Goal: Task Accomplishment & Management: Manage account settings

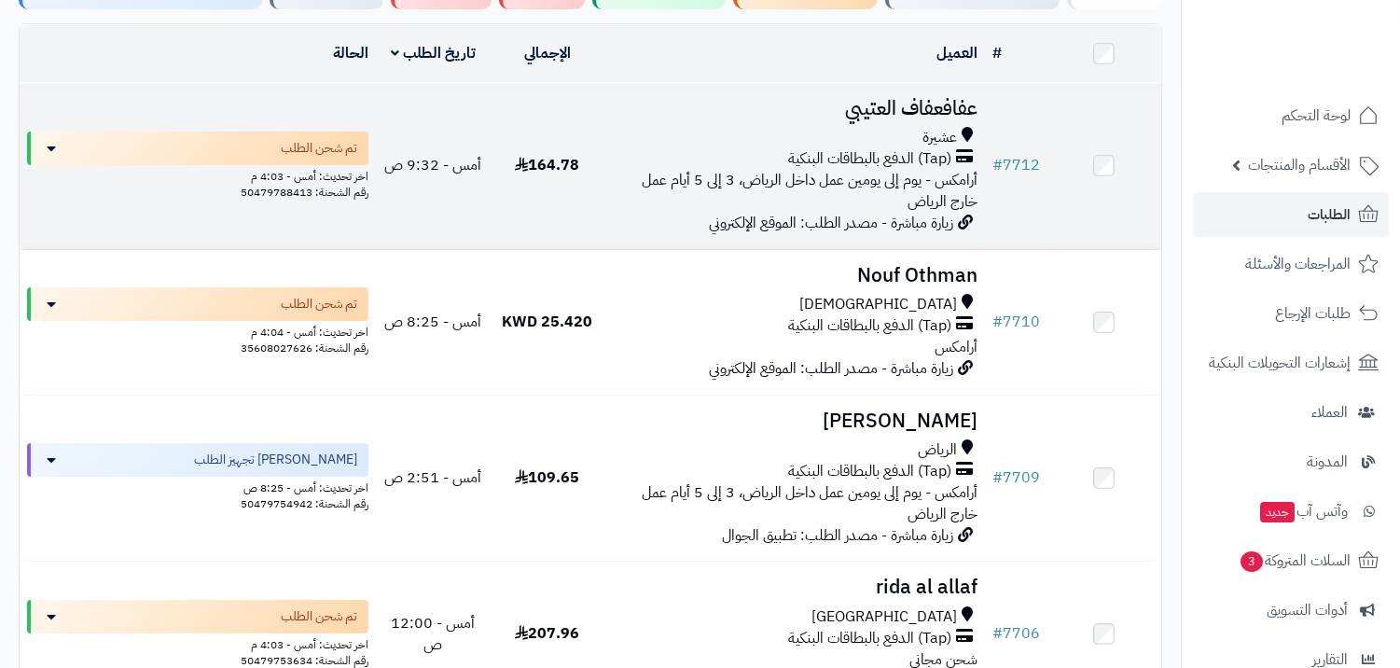
scroll to position [207, 0]
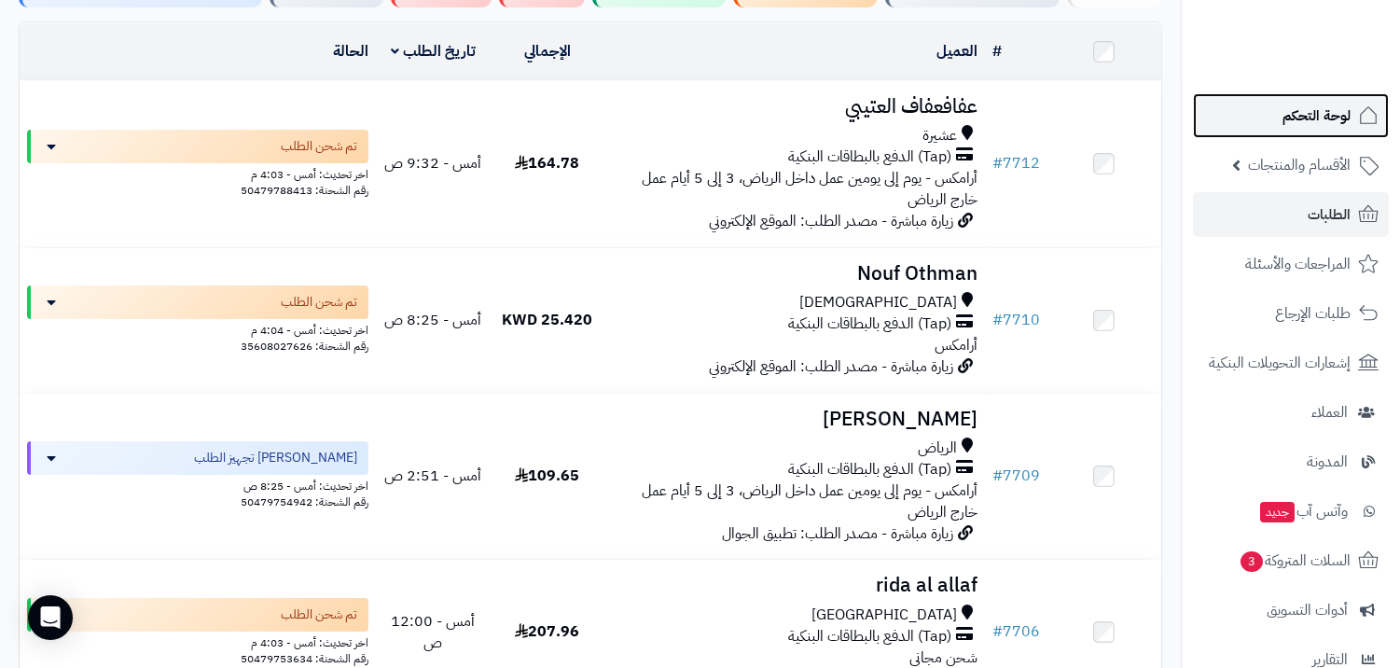
click at [1328, 114] on span "لوحة التحكم" at bounding box center [1317, 116] width 68 height 26
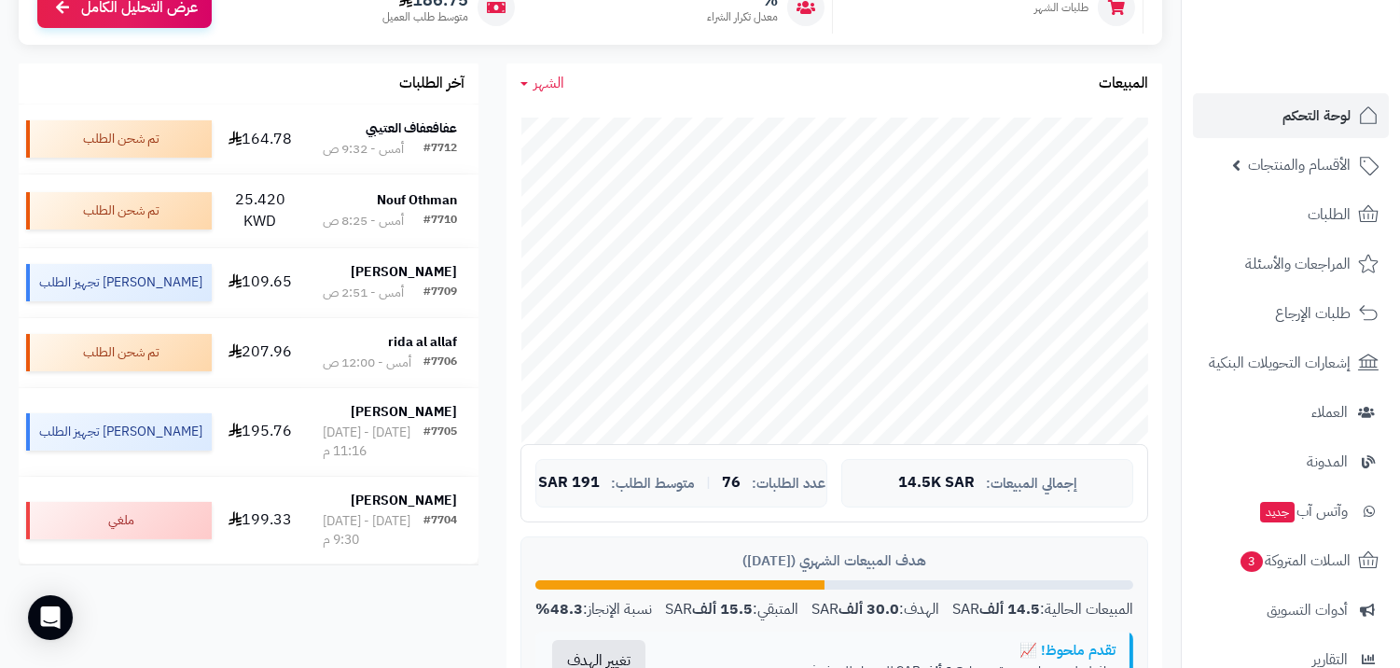
scroll to position [311, 0]
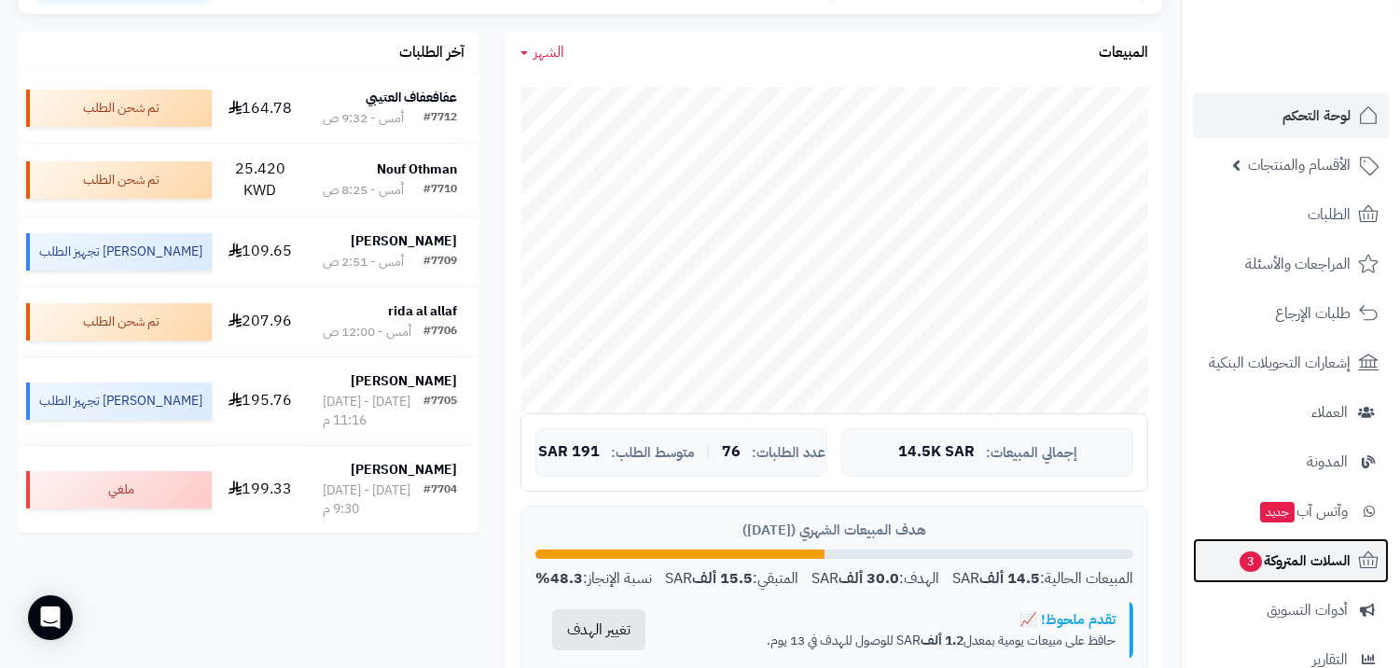
click at [1270, 573] on span "السلات المتروكة 3" at bounding box center [1294, 561] width 113 height 26
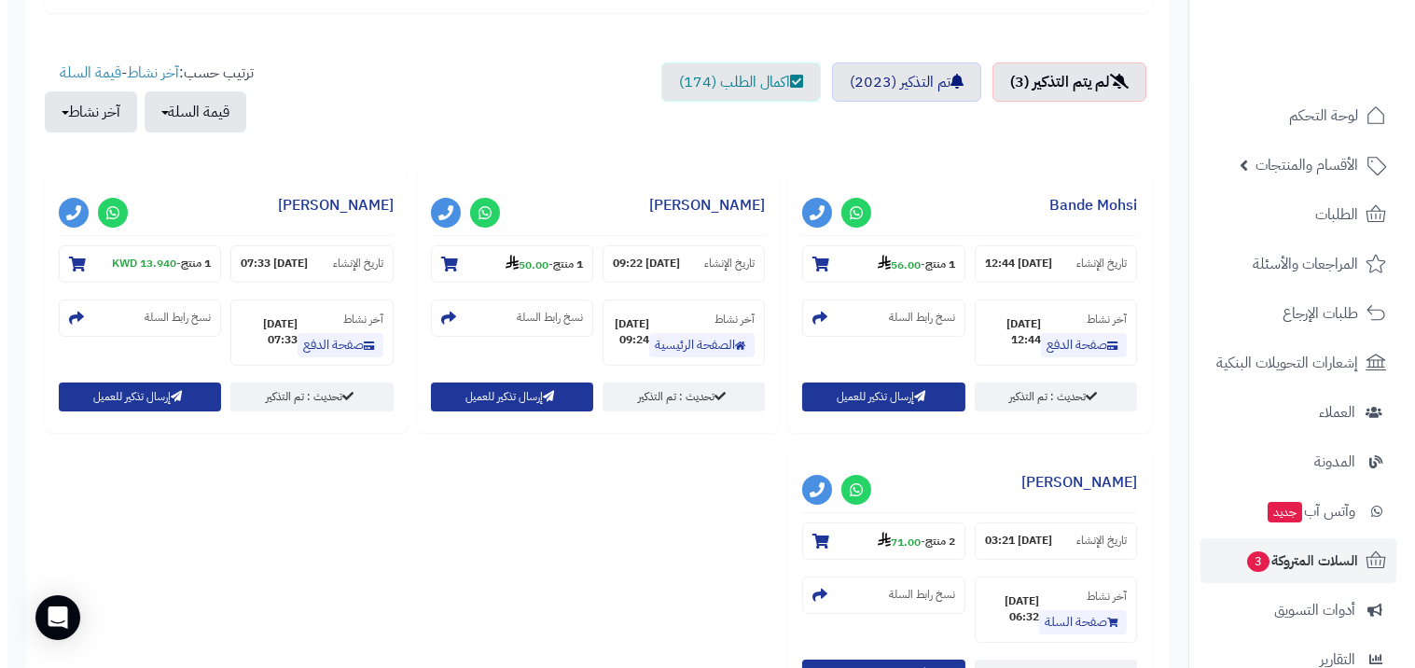
scroll to position [621, 0]
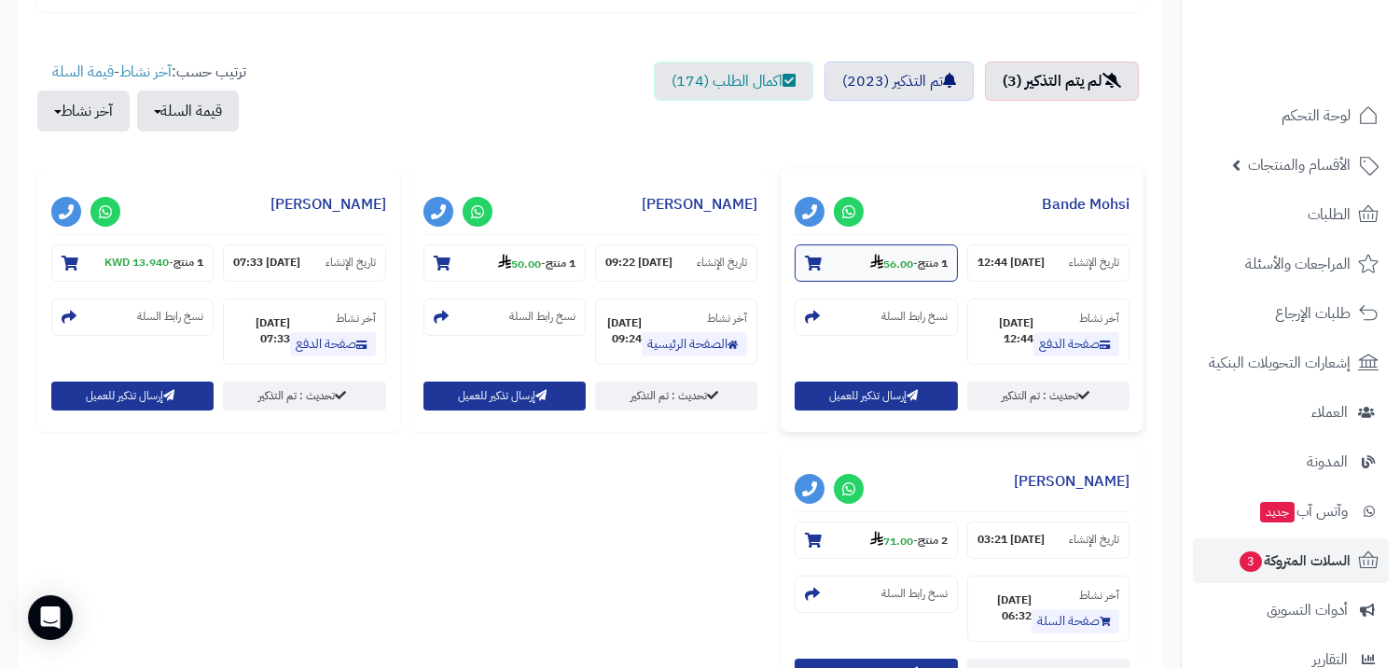
click at [910, 265] on small "1 منتج - 56.00" at bounding box center [908, 263] width 77 height 19
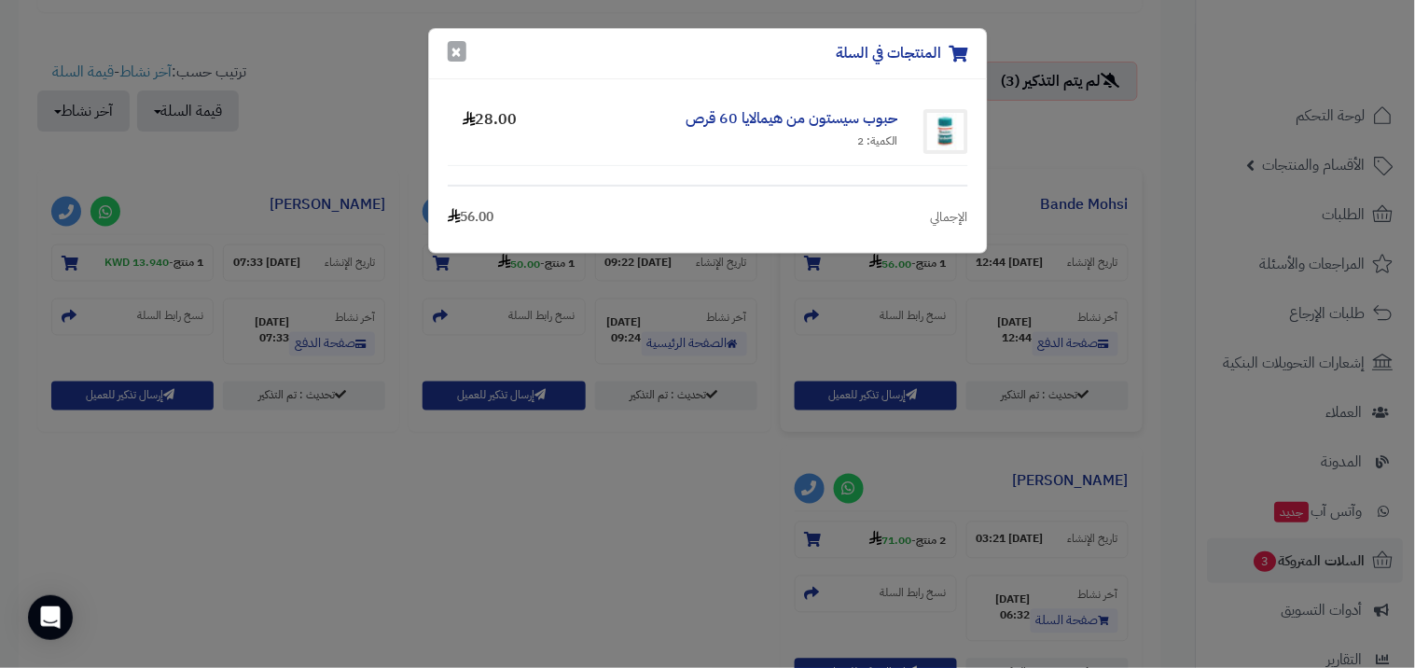
click at [449, 57] on button "×" at bounding box center [457, 51] width 19 height 21
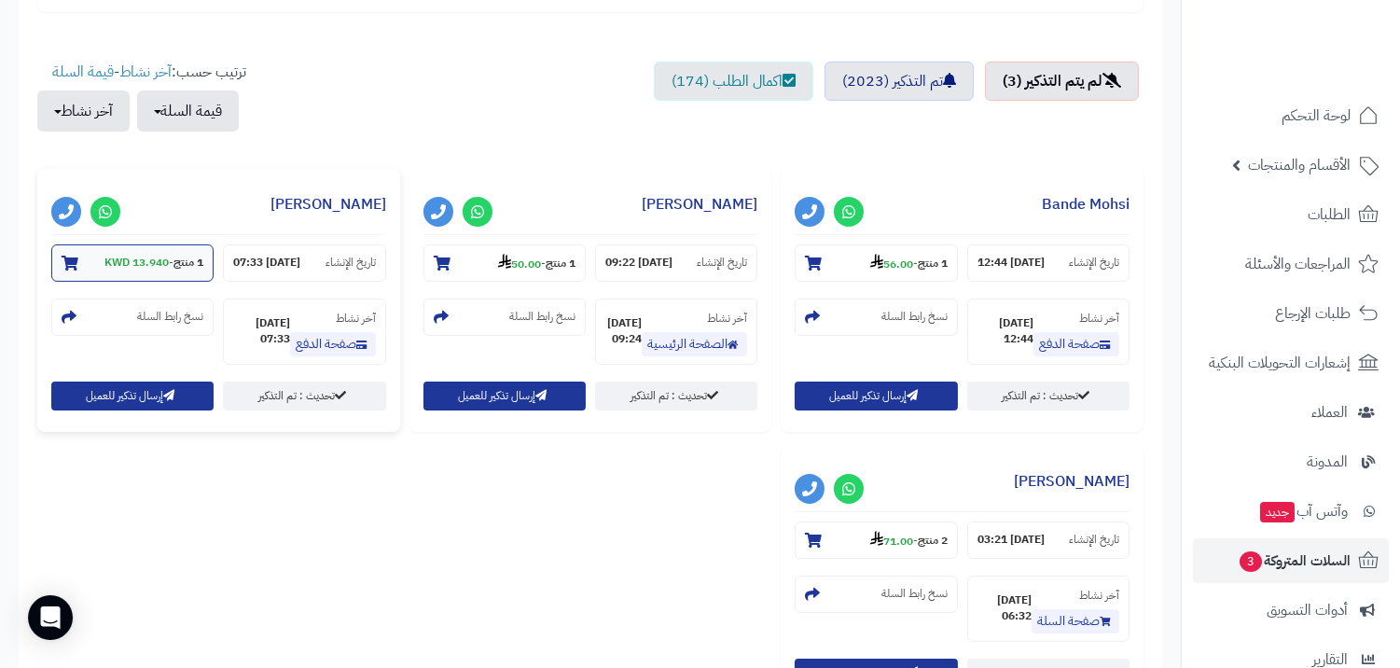
click at [136, 271] on section "1 منتج - 13.940 KWD" at bounding box center [132, 262] width 162 height 37
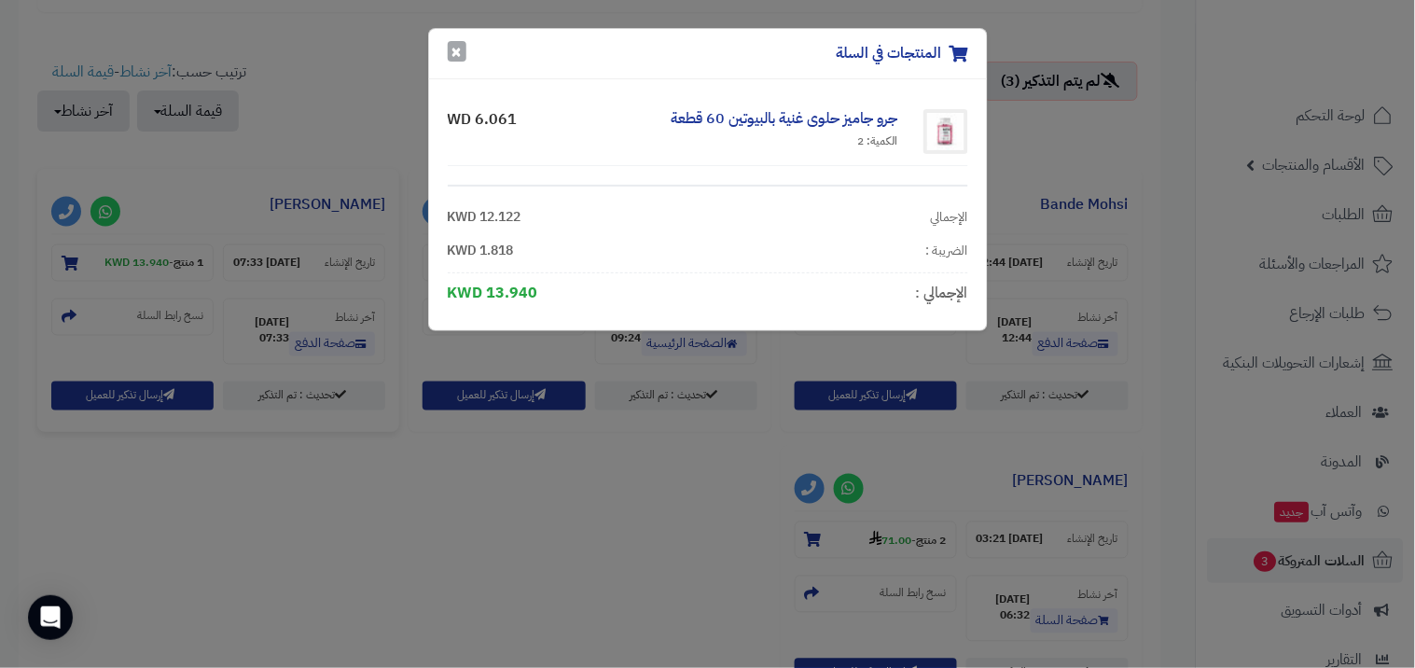
click at [462, 48] on button "×" at bounding box center [457, 51] width 19 height 21
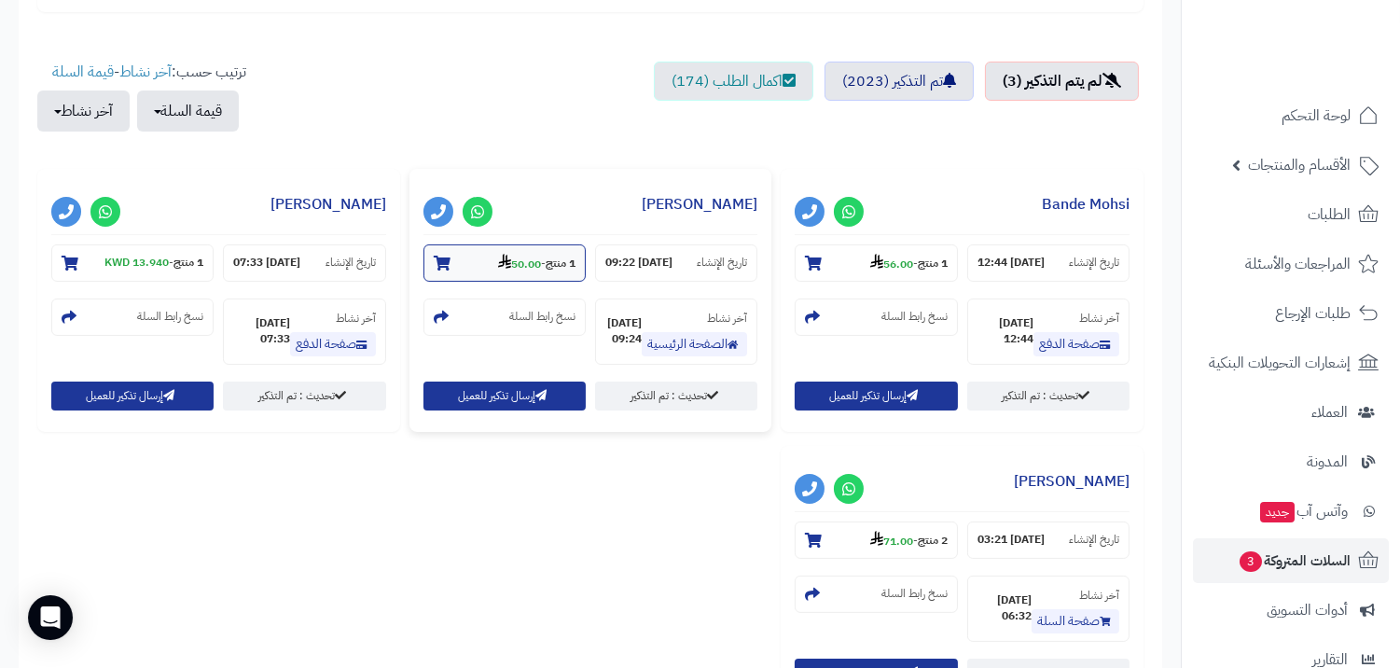
click at [561, 276] on section "1 منتج - 50.00" at bounding box center [505, 262] width 162 height 37
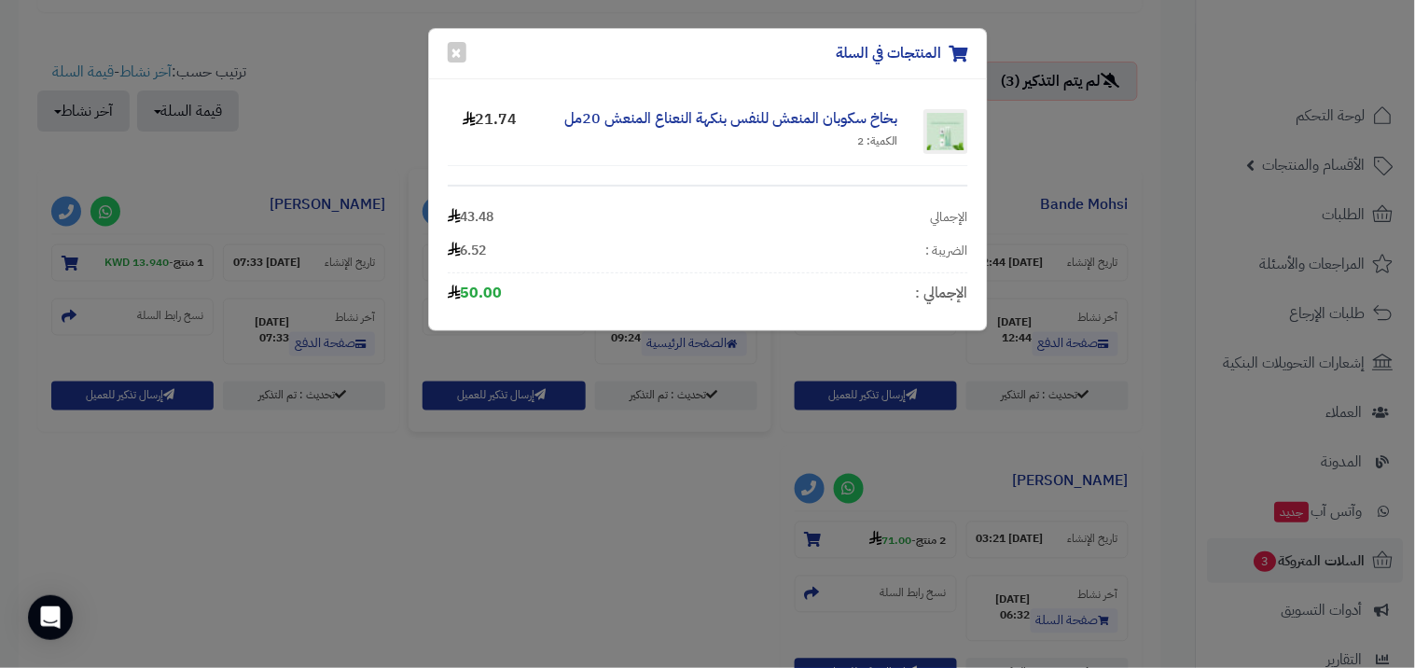
click at [467, 57] on div "المنتجات في السلة ×" at bounding box center [708, 54] width 558 height 50
click at [460, 53] on button "×" at bounding box center [457, 51] width 19 height 21
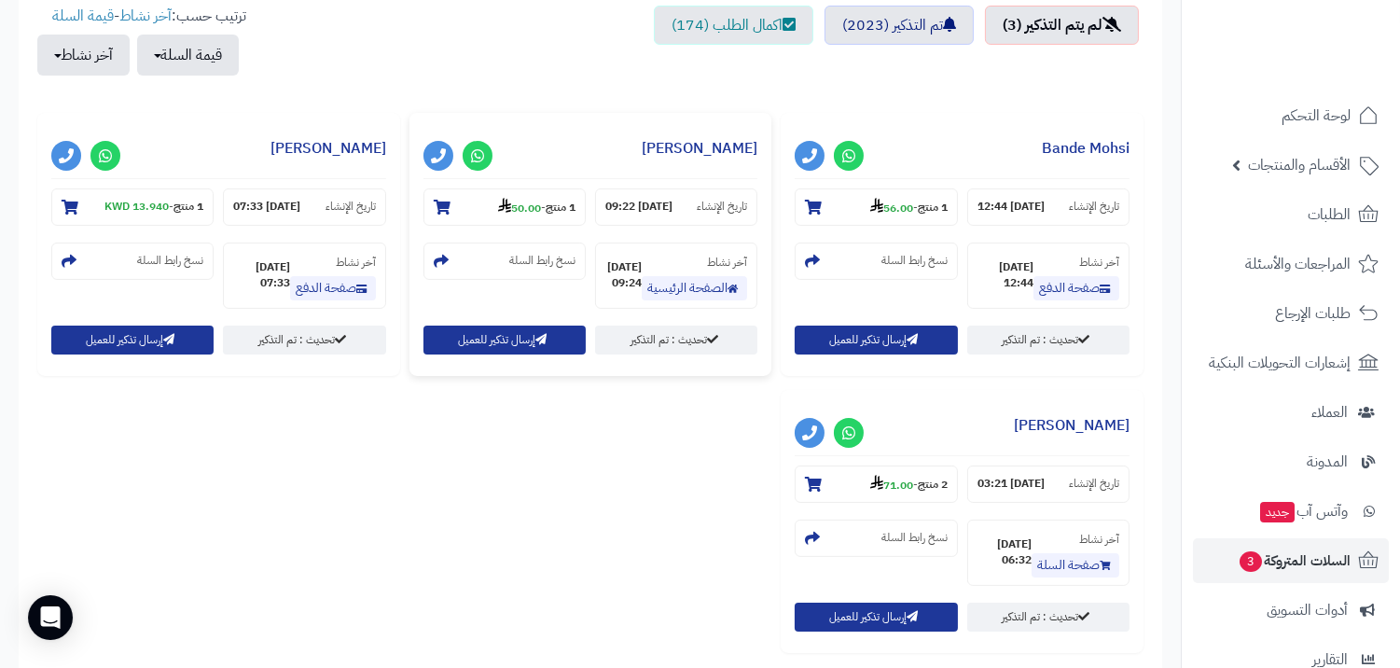
scroll to position [725, 0]
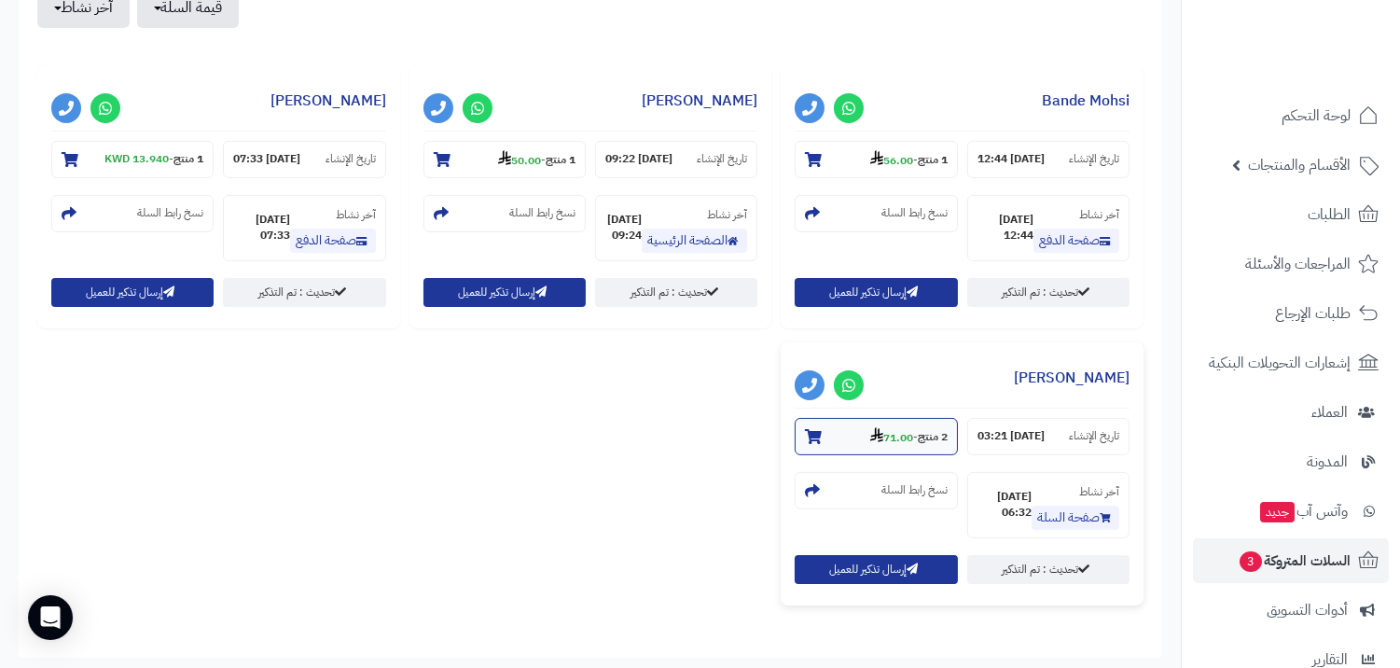
click at [901, 418] on section "2 منتج - 71.00" at bounding box center [876, 436] width 162 height 37
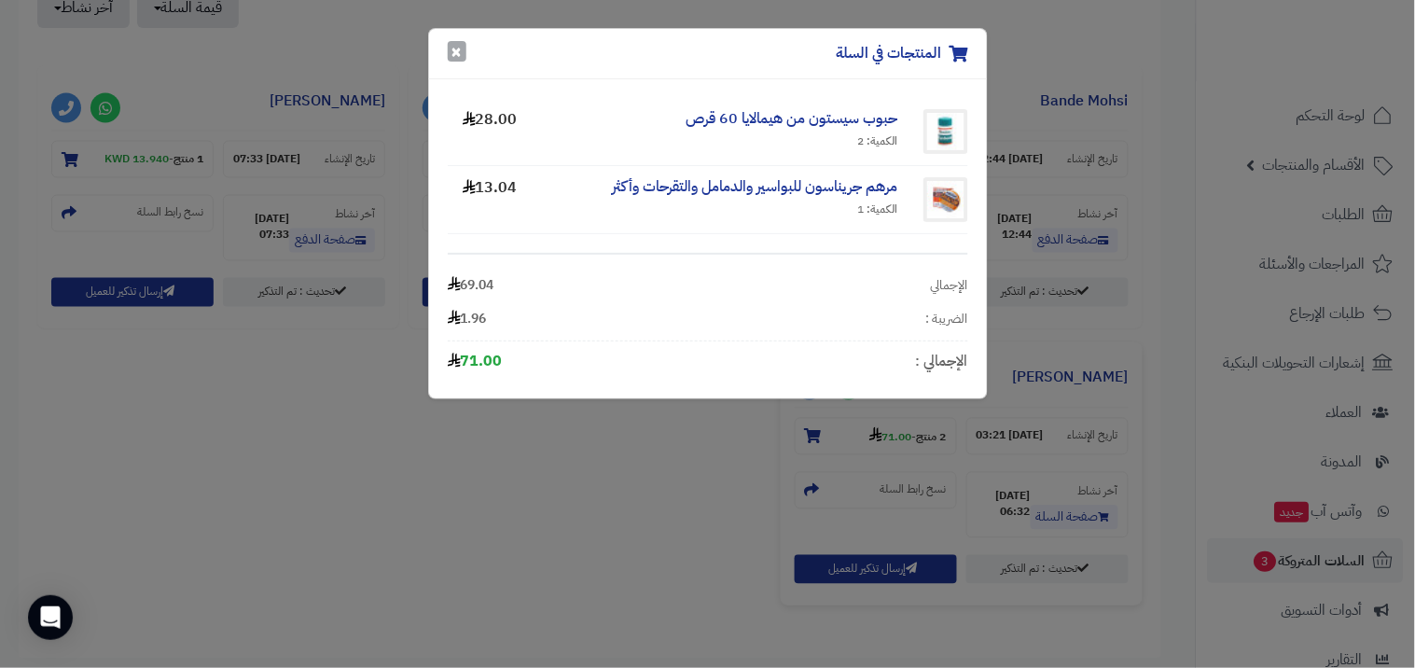
click at [454, 50] on button "×" at bounding box center [457, 51] width 19 height 21
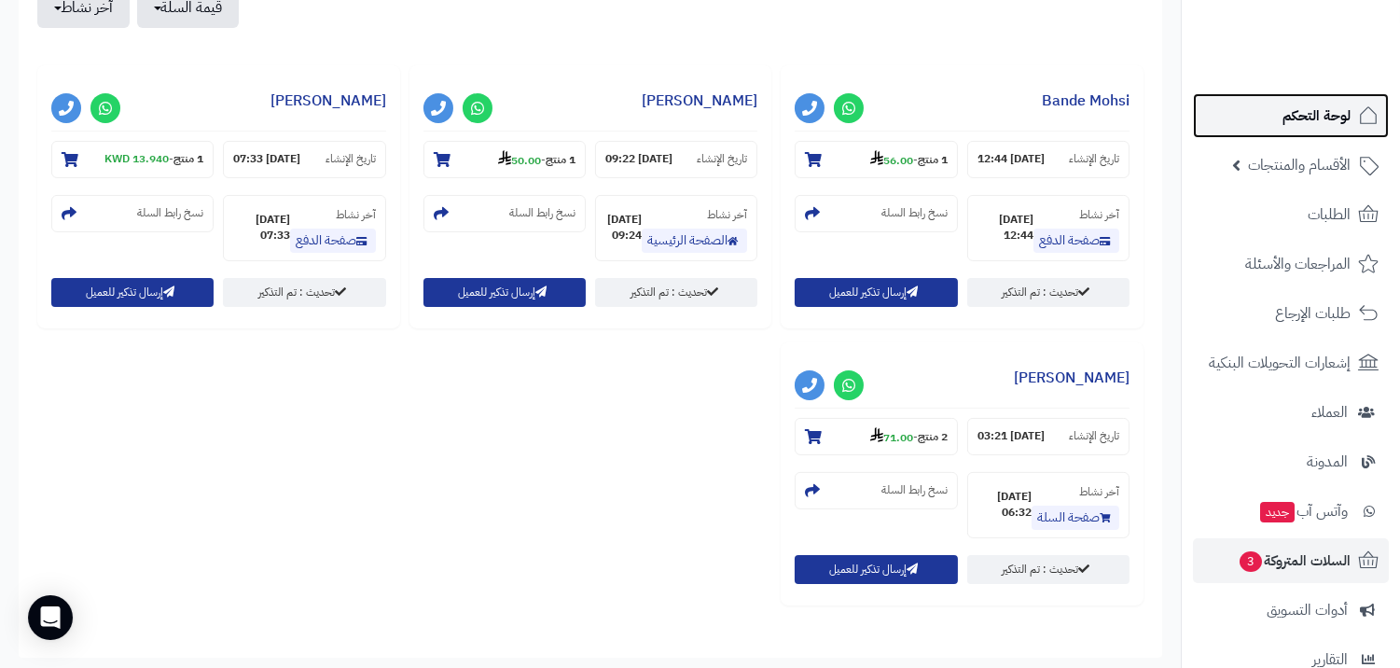
click at [1269, 119] on link "لوحة التحكم" at bounding box center [1291, 115] width 196 height 45
